Goal: Task Accomplishment & Management: Complete application form

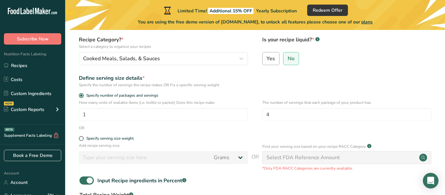
click at [272, 62] on span "Yes" at bounding box center [271, 58] width 8 height 7
click at [267, 61] on input "Yes" at bounding box center [265, 58] width 4 height 4
radio input "true"
radio input "false"
select select "22"
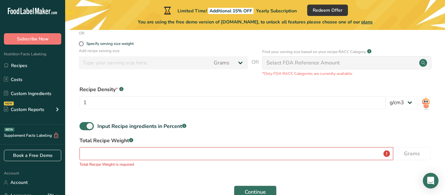
scroll to position [152, 0]
click at [392, 99] on select "lb/ft3 g/cm3" at bounding box center [402, 102] width 32 height 13
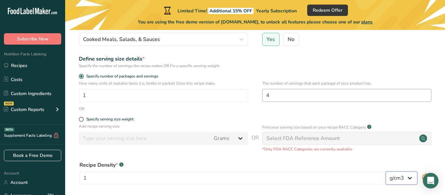
scroll to position [75, 0]
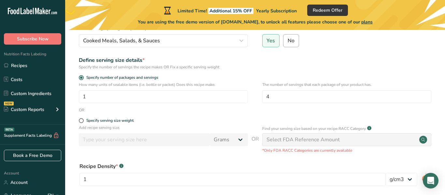
click at [292, 41] on span "No" at bounding box center [291, 40] width 7 height 7
click at [288, 41] on input "No" at bounding box center [286, 40] width 4 height 4
radio input "true"
radio input "false"
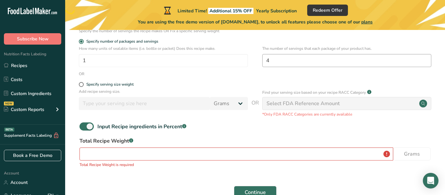
scroll to position [150, 0]
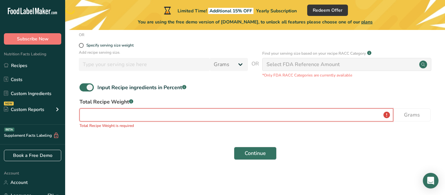
click at [172, 114] on input "number" at bounding box center [237, 115] width 314 height 13
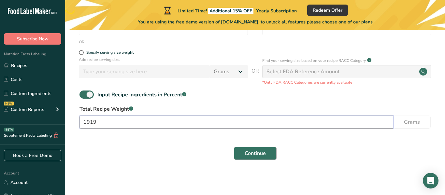
type input "1919"
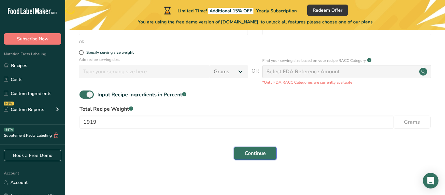
click at [255, 157] on span "Continue" at bounding box center [255, 154] width 21 height 8
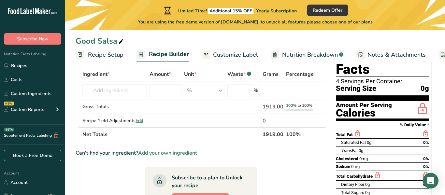
scroll to position [35, 0]
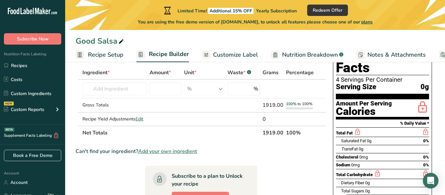
click at [168, 155] on section "Ingredient * Amount * Unit * Waste * .a-a{fill:#347362;}.b-a{fill:#fff;} Grams …" at bounding box center [201, 190] width 251 height 248
click at [129, 94] on input "text" at bounding box center [114, 88] width 65 height 13
click at [157, 93] on input "number" at bounding box center [166, 88] width 32 height 13
click at [123, 85] on input "text" at bounding box center [114, 88] width 65 height 13
click at [124, 87] on input "text" at bounding box center [114, 88] width 65 height 13
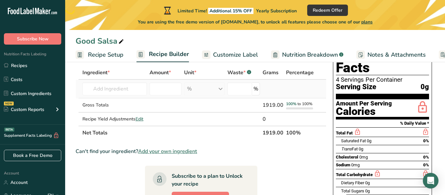
click at [270, 86] on td at bounding box center [272, 89] width 23 height 19
click at [137, 88] on input "text" at bounding box center [114, 88] width 65 height 13
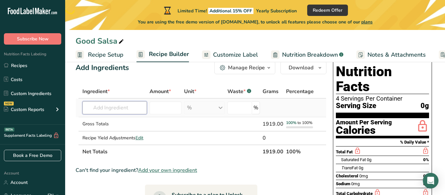
scroll to position [14, 0]
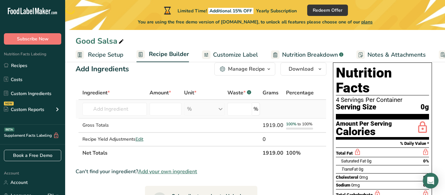
click at [195, 110] on div "% Weight Units g kg mg See more Volume Units l Volume units require a density c…" at bounding box center [204, 109] width 41 height 13
click at [122, 115] on input "text" at bounding box center [114, 109] width 65 height 13
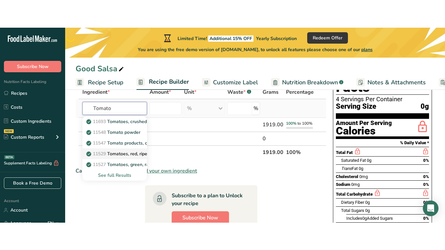
scroll to position [46, 0]
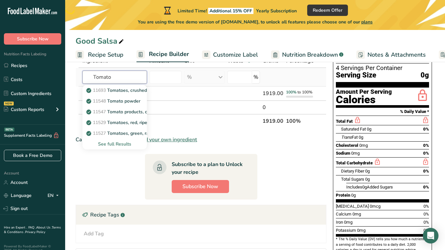
type input "Tomato"
click at [116, 143] on div "See full Results" at bounding box center [115, 144] width 54 height 7
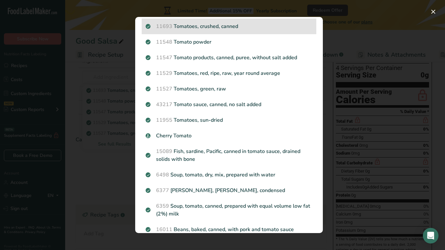
scroll to position [18, 0]
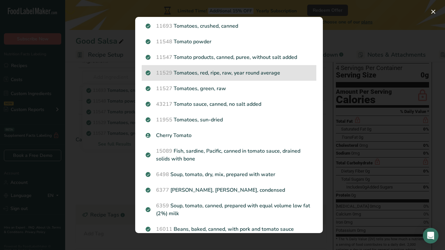
click at [269, 70] on p "11529 Tomatoes, red, ripe, raw, year round average" at bounding box center [229, 73] width 167 height 8
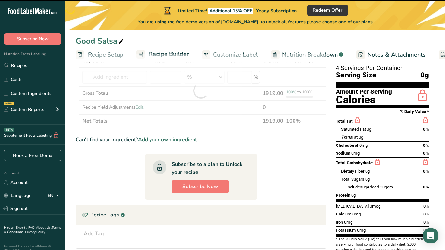
type input "0"
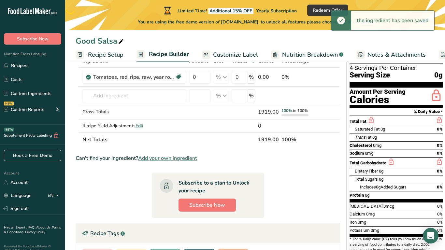
scroll to position [0, 0]
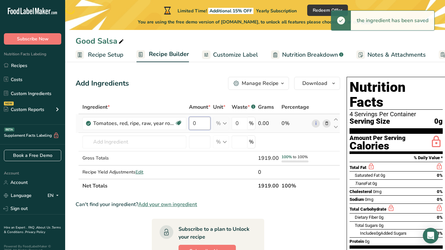
click at [206, 124] on input "0" at bounding box center [200, 123] width 22 height 13
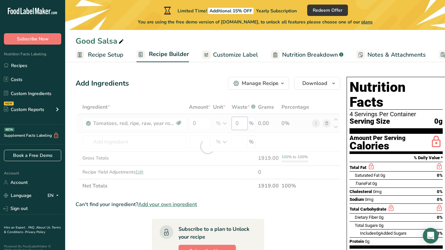
click at [238, 125] on div "Ingredient * Amount * Unit * Waste * .a-a{fill:#347362;}.b-a{fill:#fff;} Grams …" at bounding box center [208, 146] width 265 height 93
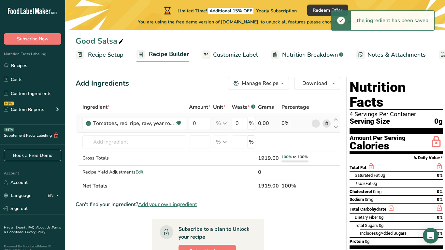
click at [286, 123] on div "Ingredient * Amount * Unit * Waste * .a-a{fill:#347362;}.b-a{fill:#fff;} Grams …" at bounding box center [208, 146] width 265 height 93
click at [266, 124] on div "0.00" at bounding box center [268, 124] width 21 height 8
click at [193, 126] on input "0" at bounding box center [200, 123] width 22 height 13
click at [198, 126] on input "0" at bounding box center [200, 123] width 22 height 13
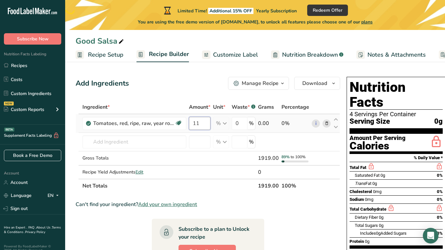
type input "1"
click at [207, 177] on div "Ingredient * Amount * Unit * Waste * .a-a{fill:#347362;}.b-a{fill:#fff;} Grams …" at bounding box center [208, 146] width 265 height 93
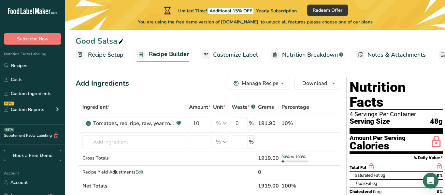
scroll to position [17, 0]
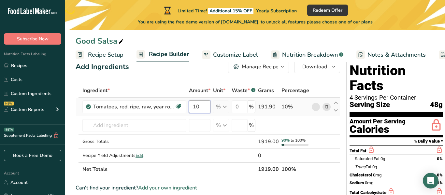
drag, startPoint x: 203, startPoint y: 104, endPoint x: 191, endPoint y: 102, distance: 12.6
click at [191, 102] on input "10" at bounding box center [200, 106] width 22 height 13
type input "8"
click at [270, 108] on div "Ingredient * Amount * Unit * Waste * .a-a{fill:#347362;}.b-a{fill:#fff;} Grams …" at bounding box center [208, 130] width 265 height 93
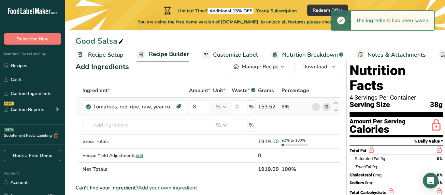
click at [269, 108] on div "153.52" at bounding box center [268, 107] width 21 height 8
click at [261, 107] on div "153.52" at bounding box center [268, 107] width 21 height 8
click at [288, 106] on div "8%" at bounding box center [296, 107] width 28 height 8
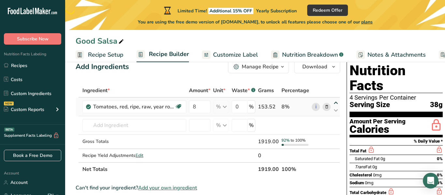
click at [334, 103] on icon at bounding box center [336, 103] width 8 height 5
click at [287, 107] on div "8%" at bounding box center [296, 107] width 28 height 8
click at [224, 110] on div "% Portions 1 cup cherry tomatoes 1 cup, chopped or sliced 1 Italian tomato See …" at bounding box center [221, 106] width 16 height 13
click at [226, 125] on div "% Weight Units g kg mg See more Volume Units l Volume units require a density c…" at bounding box center [221, 125] width 16 height 13
click at [243, 107] on input "0" at bounding box center [240, 106] width 16 height 13
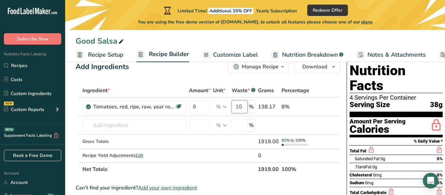
type input "1"
type input "0"
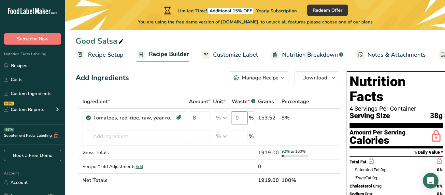
scroll to position [0, 0]
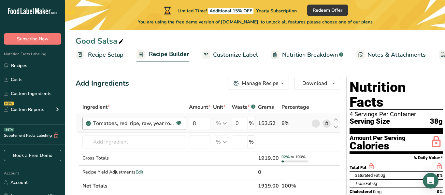
click at [149, 119] on div "Ingredient * Amount * Unit * Waste * .a-a{fill:#347362;}.b-a{fill:#fff;} Grams …" at bounding box center [208, 146] width 265 height 93
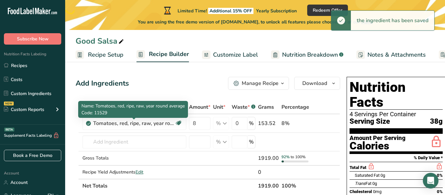
click at [154, 125] on div "Tomatoes, red, ripe, raw, year round average" at bounding box center [133, 124] width 81 height 8
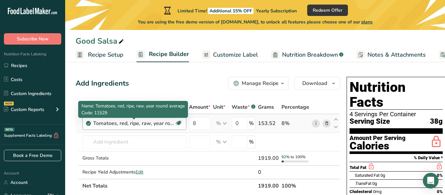
click at [159, 123] on div "Tomatoes, red, ripe, raw, year round average" at bounding box center [133, 124] width 81 height 8
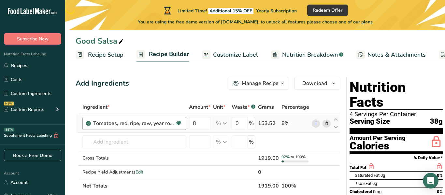
click at [135, 126] on div "Tomatoes, red, ripe, raw, year round average" at bounding box center [133, 124] width 81 height 8
click at [139, 151] on td "11693 Tomatoes, crushed, canned 11548 Tomato powder 11547 Tomato products, cann…" at bounding box center [134, 142] width 107 height 19
click at [137, 143] on input "text" at bounding box center [134, 142] width 104 height 13
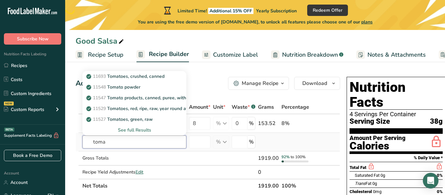
type input "toma"
click at [138, 130] on div "See full Results" at bounding box center [135, 130] width 94 height 7
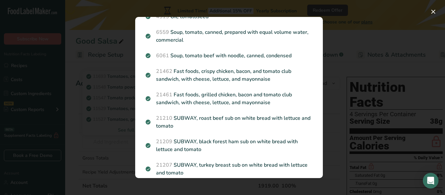
scroll to position [712, 0]
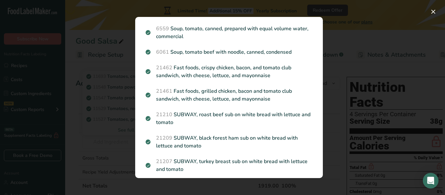
click at [174, 95] on p "21461 Fast foods, grilled chicken, bacon and tomato club sandwich, with cheese,…" at bounding box center [229, 95] width 167 height 16
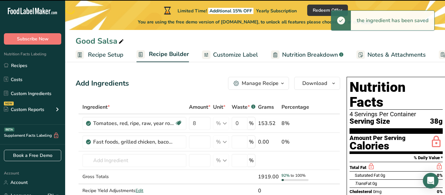
type input "0"
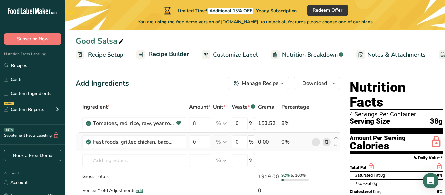
click at [327, 142] on icon at bounding box center [327, 142] width 5 height 7
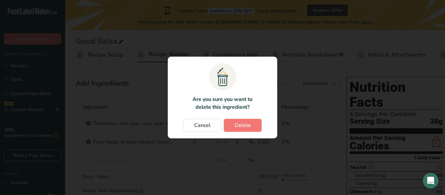
click at [254, 133] on section ".a{fill:#f5f3ed;}.b,.e{fill:#0f393a;}.c{fill:none;}.d{fill:#f2c549;}.e{stroke:r…" at bounding box center [223, 98] width 110 height 82
click at [252, 129] on button "Delete" at bounding box center [243, 125] width 38 height 13
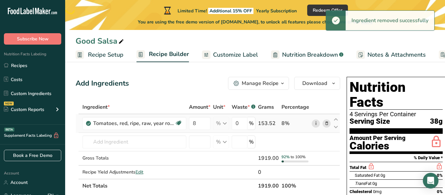
click at [317, 123] on link "i" at bounding box center [316, 124] width 8 height 8
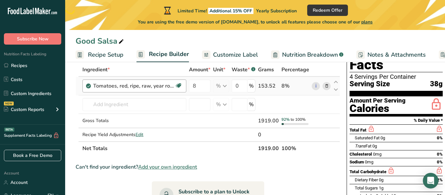
scroll to position [37, 0]
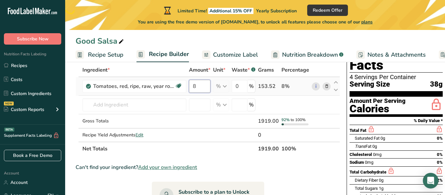
click at [200, 88] on input "8" at bounding box center [200, 86] width 22 height 13
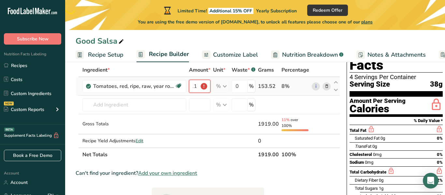
scroll to position [0, 0]
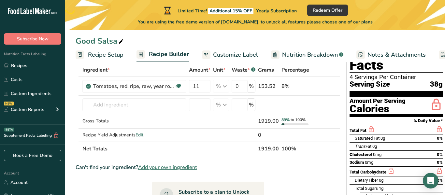
click at [172, 68] on div "Ingredient * Amount * Unit * Waste * .a-a{fill:#347362;}.b-a{fill:#fff;} Grams …" at bounding box center [208, 109] width 265 height 93
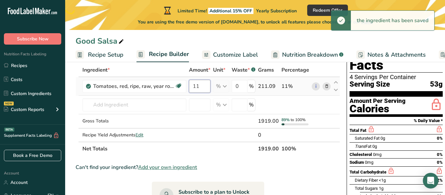
click at [204, 86] on input "11" at bounding box center [200, 86] width 22 height 13
type input "1"
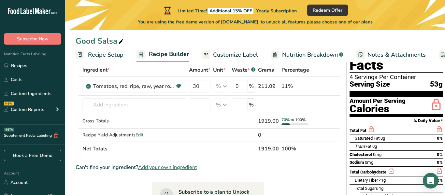
click at [174, 68] on div "Ingredient * Amount * Unit * Waste * .a-a{fill:#347362;}.b-a{fill:#fff;} Grams …" at bounding box center [208, 109] width 265 height 93
click at [202, 89] on input "30" at bounding box center [200, 86] width 22 height 13
type input "3"
click at [171, 69] on div "Ingredient * Amount * Unit * Waste * .a-a{fill:#347362;}.b-a{fill:#fff;} Grams …" at bounding box center [208, 109] width 265 height 93
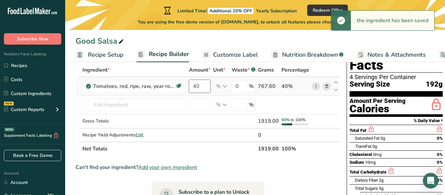
click at [205, 86] on input "40" at bounding box center [200, 86] width 22 height 13
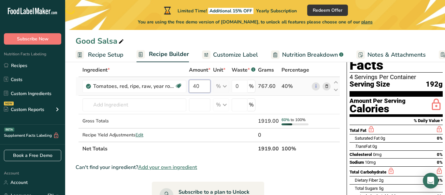
type input "4"
click at [179, 72] on div "Ingredient * Amount * Unit * Waste * .a-a{fill:#347362;}.b-a{fill:#fff;} Grams …" at bounding box center [208, 109] width 265 height 93
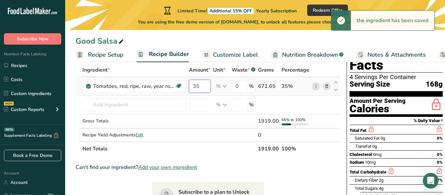
click at [206, 88] on input "35" at bounding box center [200, 86] width 22 height 13
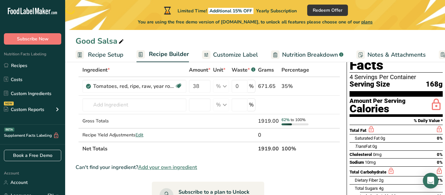
click at [161, 73] on div "Ingredient * Amount * Unit * Waste * .a-a{fill:#347362;}.b-a{fill:#fff;} Grams …" at bounding box center [208, 109] width 265 height 93
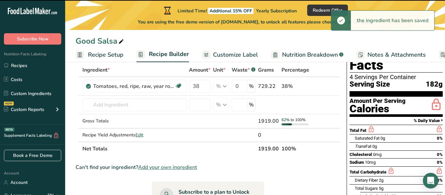
click at [161, 73] on div "Ingredient *" at bounding box center [134, 70] width 104 height 8
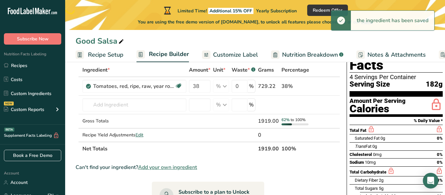
click at [161, 73] on div "Ingredient *" at bounding box center [134, 70] width 104 height 8
click at [202, 90] on input "38" at bounding box center [200, 86] width 22 height 13
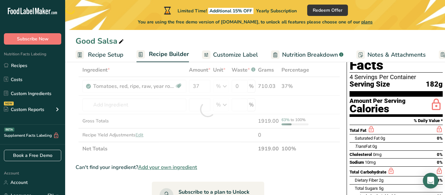
click at [180, 71] on div "Ingredient * Amount * Unit * Waste * .a-a{fill:#347362;}.b-a{fill:#fff;} Grams …" at bounding box center [208, 109] width 265 height 93
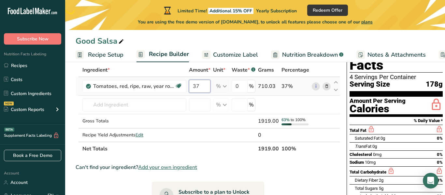
click at [204, 85] on input "37" at bounding box center [200, 86] width 22 height 13
type input "3"
click at [184, 70] on div "Ingredient * Amount * Unit * Waste * .a-a{fill:#347362;}.b-a{fill:#fff;} Grams …" at bounding box center [208, 109] width 265 height 93
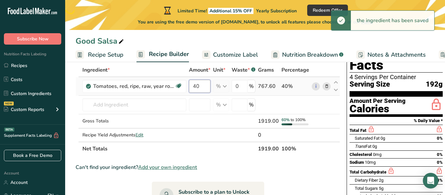
click at [206, 89] on input "40" at bounding box center [200, 86] width 22 height 13
click at [185, 66] on div "Ingredient * Amount * Unit * Waste * .a-a{fill:#347362;}.b-a{fill:#fff;} Grams …" at bounding box center [208, 109] width 265 height 93
click at [202, 88] on input "45" at bounding box center [200, 86] width 22 height 13
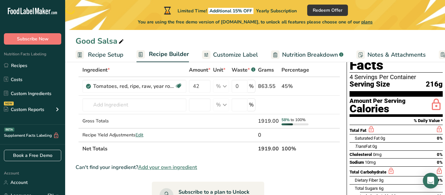
click at [178, 72] on div "Ingredient * Amount * Unit * Waste * .a-a{fill:#347362;}.b-a{fill:#fff;} Grams …" at bounding box center [208, 109] width 265 height 93
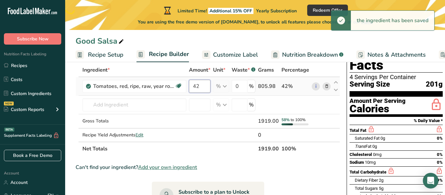
click at [201, 86] on input "42" at bounding box center [200, 86] width 22 height 13
type input "41"
click at [184, 73] on div "Ingredient * Amount * Unit * Waste * .a-a{fill:#347362;}.b-a{fill:#fff;} Grams …" at bounding box center [208, 109] width 265 height 93
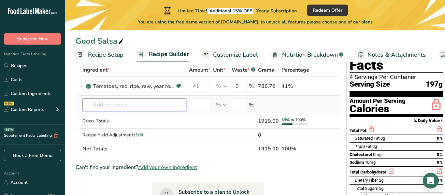
click at [138, 102] on input "text" at bounding box center [134, 104] width 104 height 13
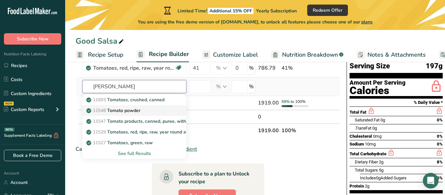
scroll to position [56, 0]
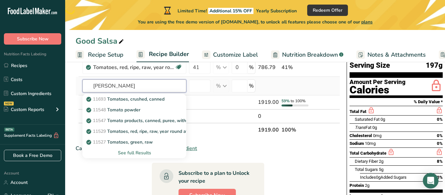
type input "[PERSON_NAME]"
click at [134, 153] on div "See full Results" at bounding box center [135, 153] width 94 height 7
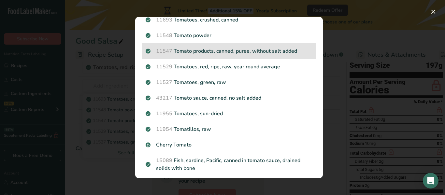
scroll to position [25, 0]
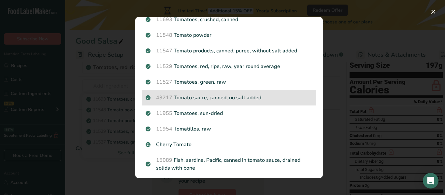
click at [229, 98] on p "43217 Tomato sauce, canned, no salt added" at bounding box center [229, 98] width 167 height 8
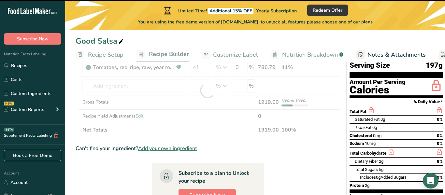
type input "0"
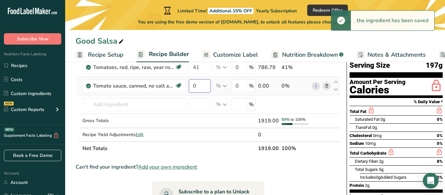
click at [204, 86] on input "0" at bounding box center [200, 86] width 22 height 13
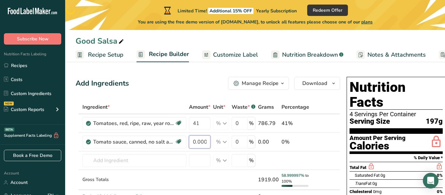
scroll to position [8, 0]
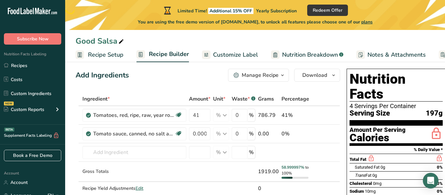
click at [249, 78] on div "Manage Recipe" at bounding box center [260, 75] width 37 height 8
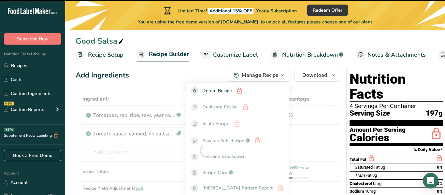
type input "0"
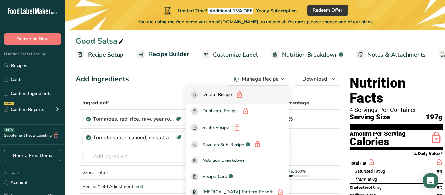
scroll to position [0, 0]
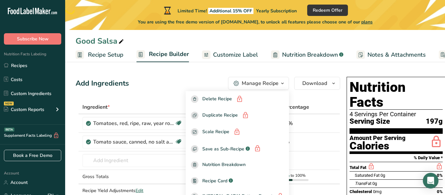
click at [273, 84] on div "Manage Recipe" at bounding box center [260, 84] width 37 height 8
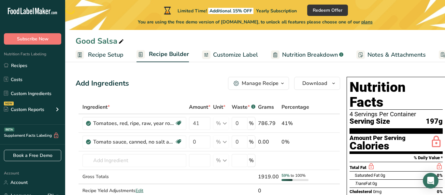
scroll to position [20, 0]
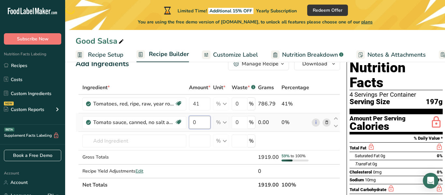
click at [205, 126] on input "0" at bounding box center [200, 122] width 22 height 13
click at [199, 124] on input "1" at bounding box center [200, 122] width 22 height 13
type input "1.000004"
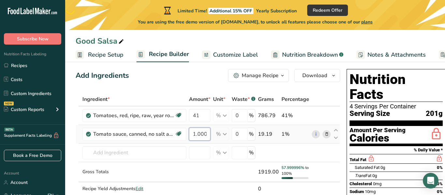
scroll to position [9, 0]
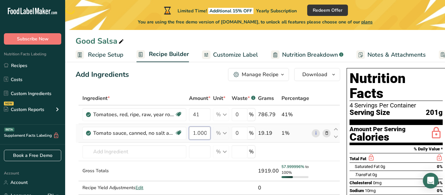
click at [204, 135] on input "1.000004" at bounding box center [200, 133] width 22 height 13
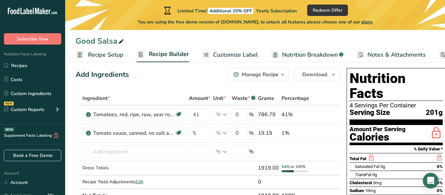
drag, startPoint x: 205, startPoint y: 133, endPoint x: 192, endPoint y: 133, distance: 13.0
click at [192, 133] on input "5" at bounding box center [200, 133] width 22 height 13
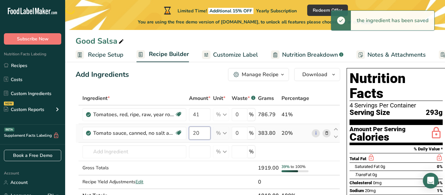
click at [206, 130] on input "20" at bounding box center [200, 133] width 22 height 13
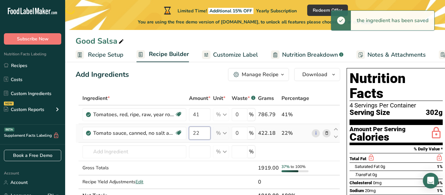
click at [202, 136] on input "22" at bounding box center [200, 133] width 22 height 13
type input "21"
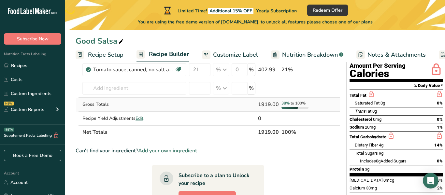
scroll to position [71, 0]
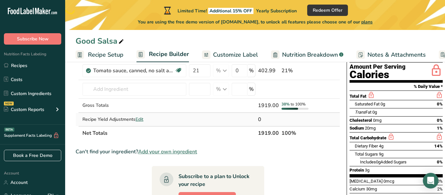
click at [141, 121] on span "Edit" at bounding box center [140, 119] width 8 height 6
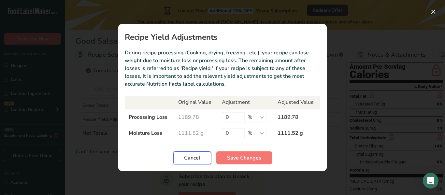
click at [189, 155] on span "Cancel" at bounding box center [192, 158] width 16 height 8
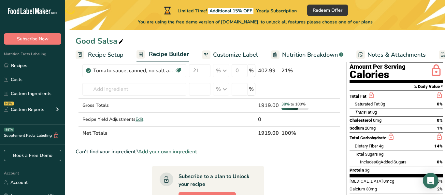
scroll to position [60, 0]
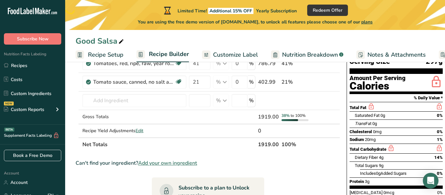
click at [182, 161] on span "Add your own ingredient" at bounding box center [167, 163] width 59 height 8
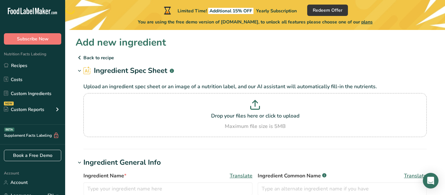
click at [182, 161] on h1 "Ingredient General Info" at bounding box center [255, 162] width 359 height 11
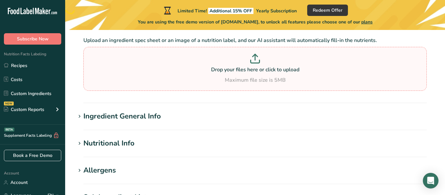
scroll to position [49, 0]
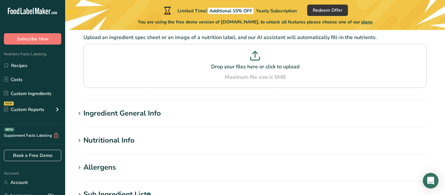
click at [176, 114] on h1 "Ingredient General Info" at bounding box center [255, 113] width 359 height 11
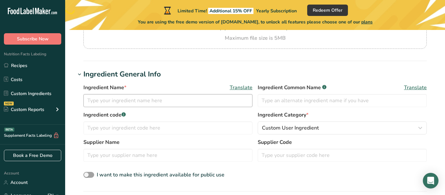
scroll to position [90, 0]
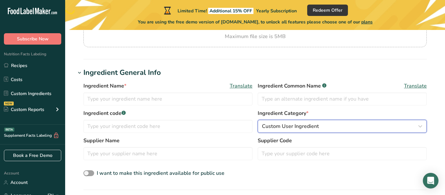
click at [304, 124] on span "Custom User Ingredient" at bounding box center [290, 127] width 57 height 8
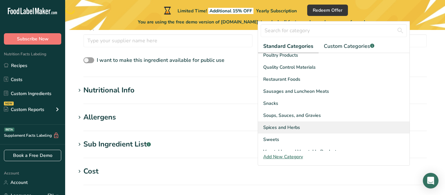
scroll to position [204, 0]
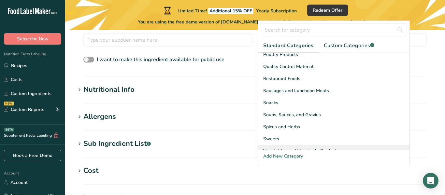
click at [307, 148] on span "Vegetables and Vegetable Products" at bounding box center [301, 151] width 76 height 7
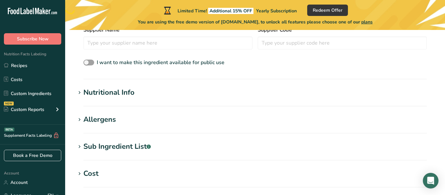
scroll to position [203, 0]
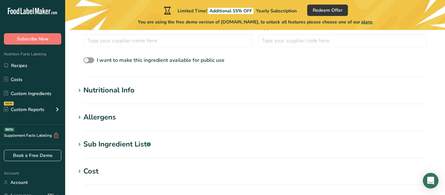
click at [127, 168] on h1 "Cost" at bounding box center [255, 171] width 359 height 11
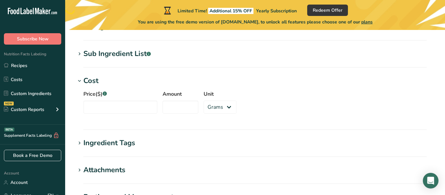
scroll to position [295, 0]
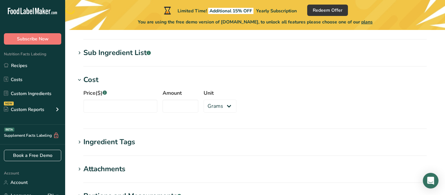
click at [130, 84] on h1 "Cost" at bounding box center [255, 80] width 359 height 11
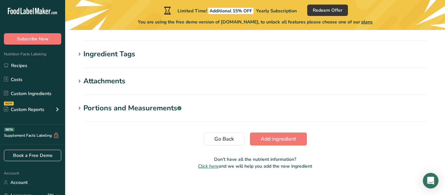
scroll to position [353, 0]
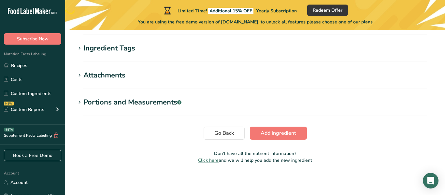
click at [137, 104] on div "Portions and Measurements .a-a{fill:#347362;}.b-a{fill:#fff;}" at bounding box center [132, 102] width 98 height 11
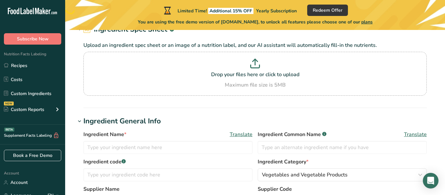
scroll to position [0, 0]
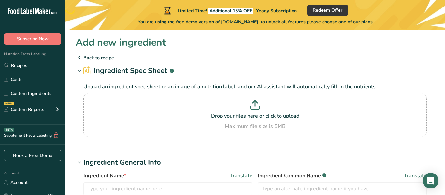
click at [83, 57] on p "Back to recipe" at bounding box center [255, 58] width 359 height 8
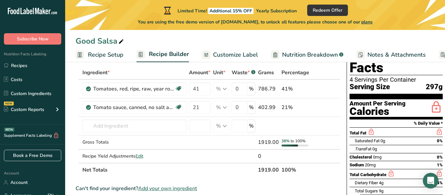
scroll to position [37, 0]
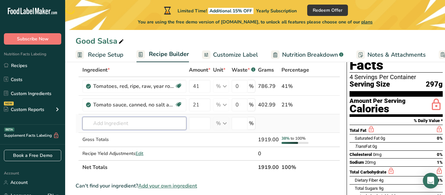
click at [158, 125] on input "text" at bounding box center [134, 123] width 104 height 13
click at [161, 116] on td "Almond flour 1211 Milk, whole, 3.25% milkfat, without added vitamin A and [MEDI…" at bounding box center [134, 123] width 107 height 19
click at [162, 120] on input "text" at bounding box center [134, 123] width 104 height 13
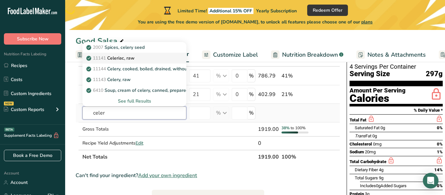
scroll to position [49, 0]
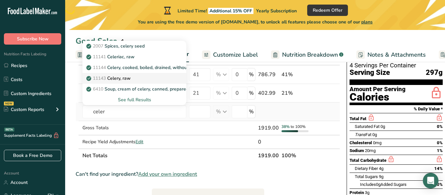
click at [169, 74] on link "11143 Celery, raw" at bounding box center [134, 78] width 104 height 11
type input "Celery, raw"
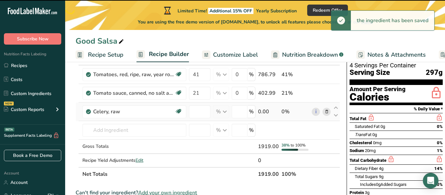
type input "0"
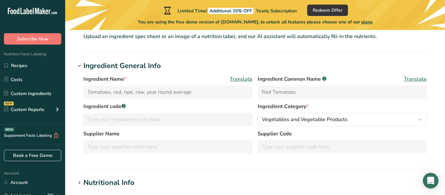
scroll to position [46, 0]
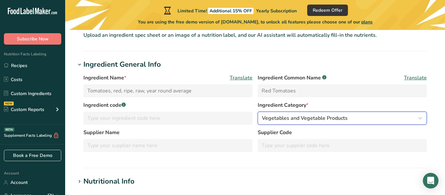
click at [292, 120] on span "Vegetables and Vegetable Products" at bounding box center [305, 118] width 86 height 8
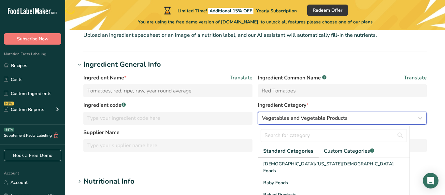
click at [292, 120] on span "Vegetables and Vegetable Products" at bounding box center [305, 118] width 86 height 8
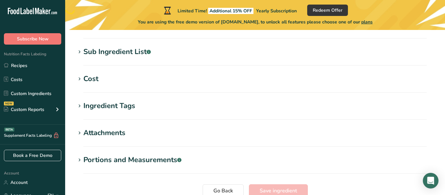
scroll to position [232, 0]
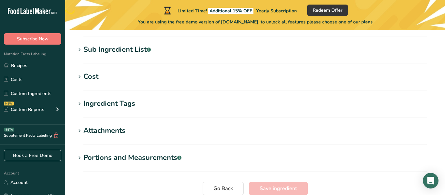
click at [151, 152] on section "Tomatoes, red, ripe, raw, year round average Ingredient Spec Sheet .a-a{fill:#3…" at bounding box center [255, 14] width 380 height 432
click at [134, 160] on div "Portions and Measurements .a-a{fill:#347362;}.b-a{fill:#fff;}" at bounding box center [132, 158] width 98 height 11
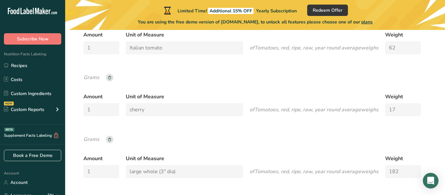
scroll to position [493, 0]
